Goal: Check status: Check status

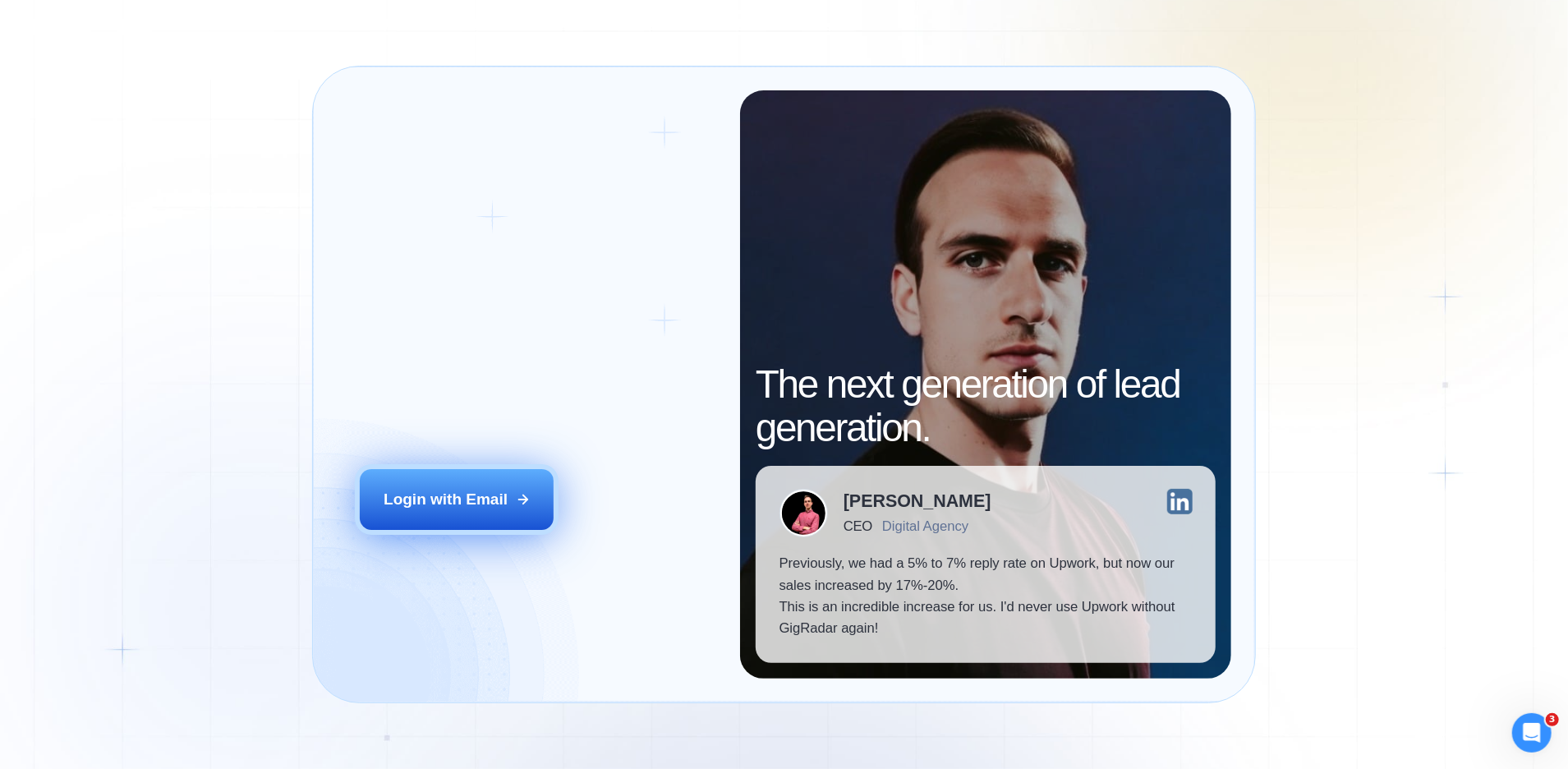
click at [502, 501] on div "Login with Email" at bounding box center [445, 499] width 124 height 21
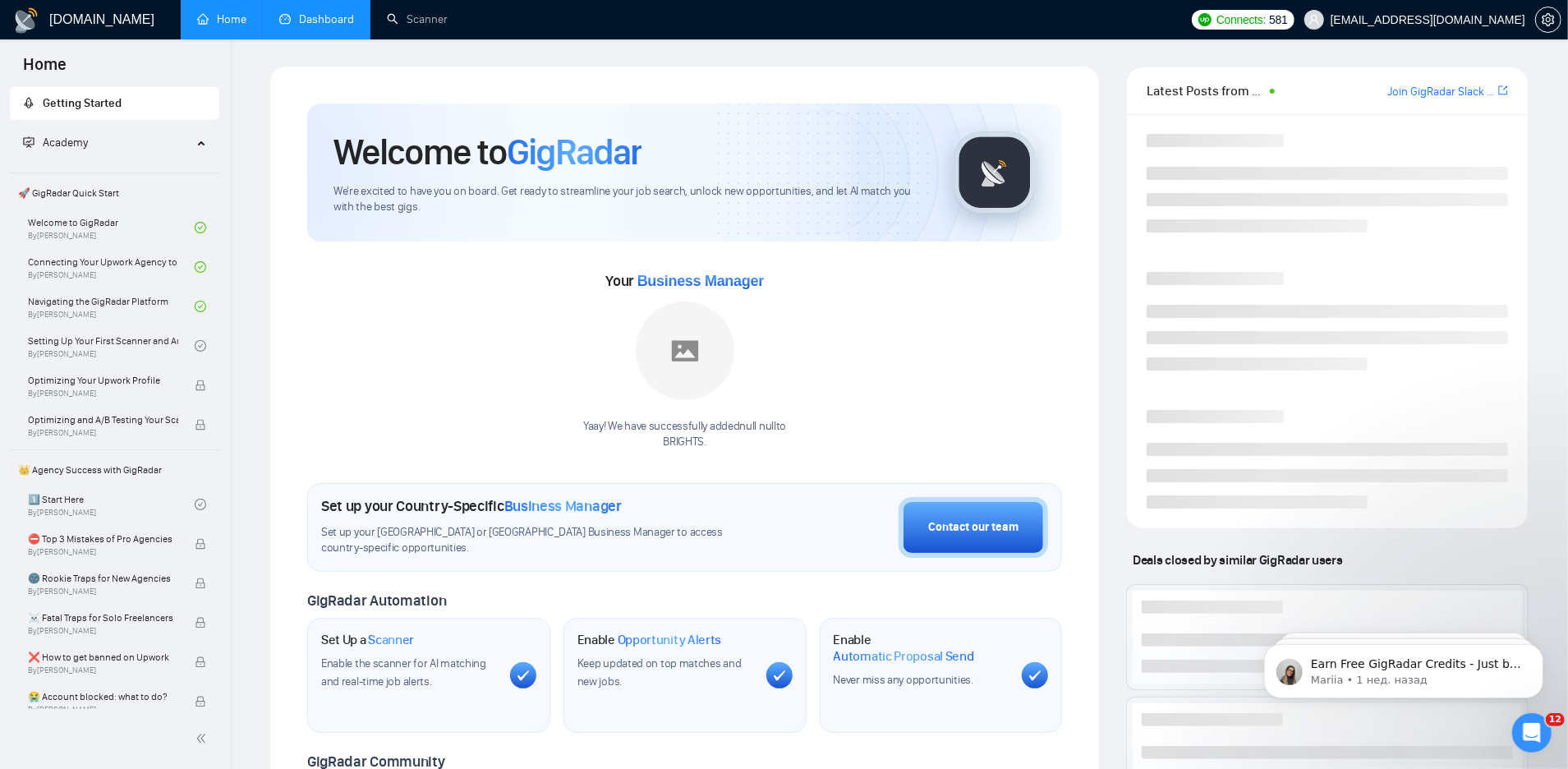
click at [331, 27] on link "Dashboard" at bounding box center [316, 19] width 75 height 14
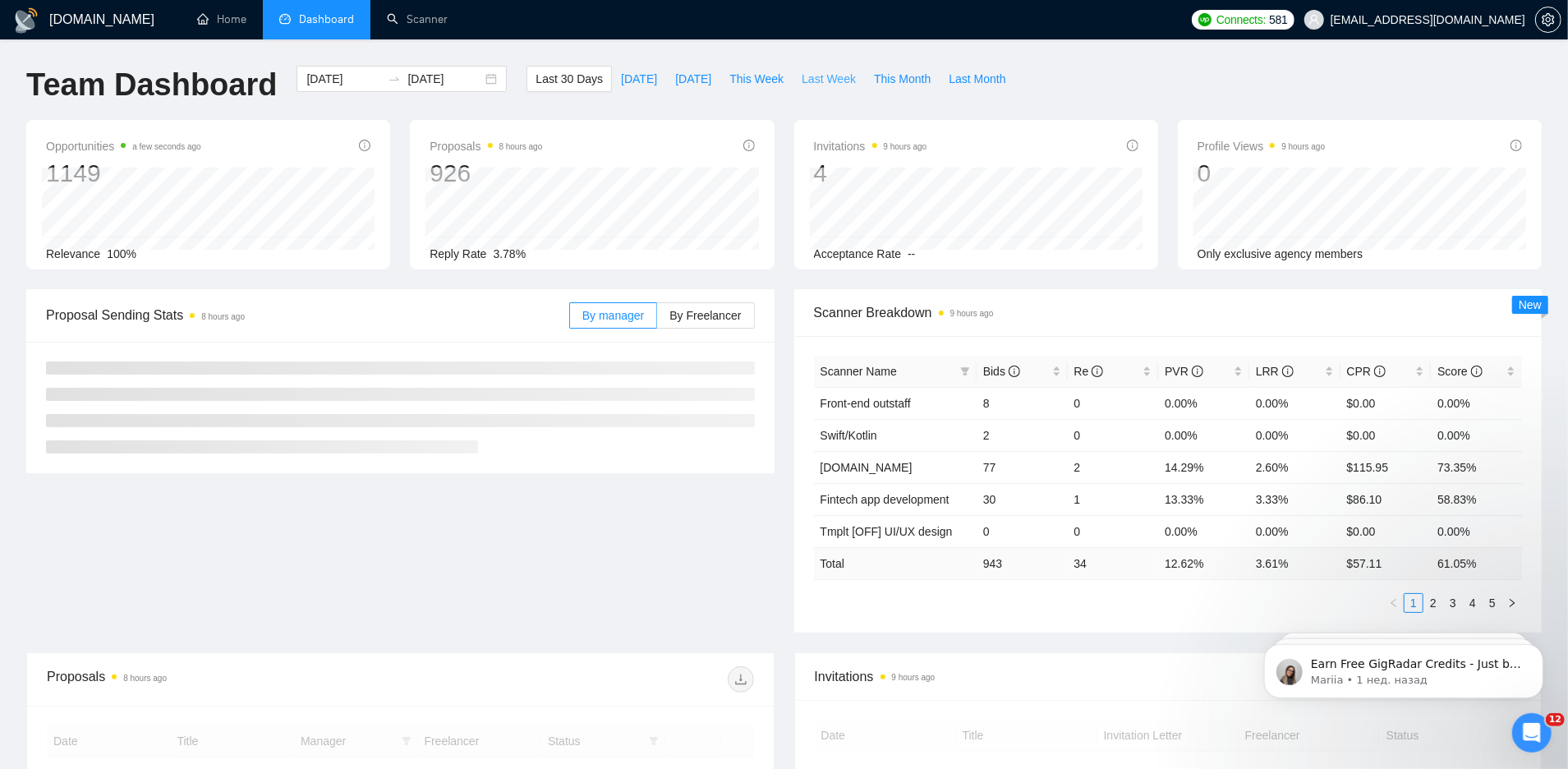
click at [838, 75] on span "Last Week" at bounding box center [828, 78] width 54 height 18
type input "2025-08-18"
type input "2025-08-24"
